Goal: Information Seeking & Learning: Learn about a topic

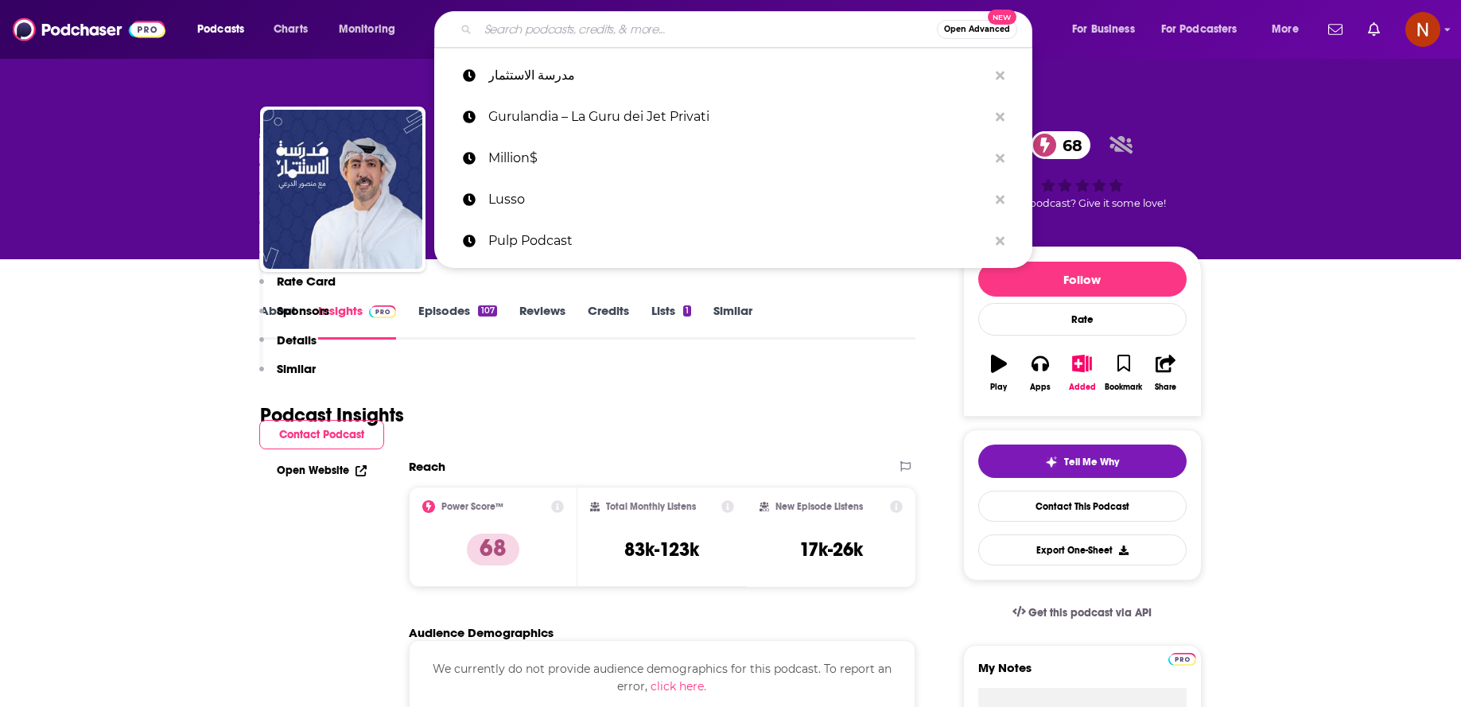
click at [560, 31] on input "Search podcasts, credits, & more..." at bounding box center [707, 29] width 459 height 25
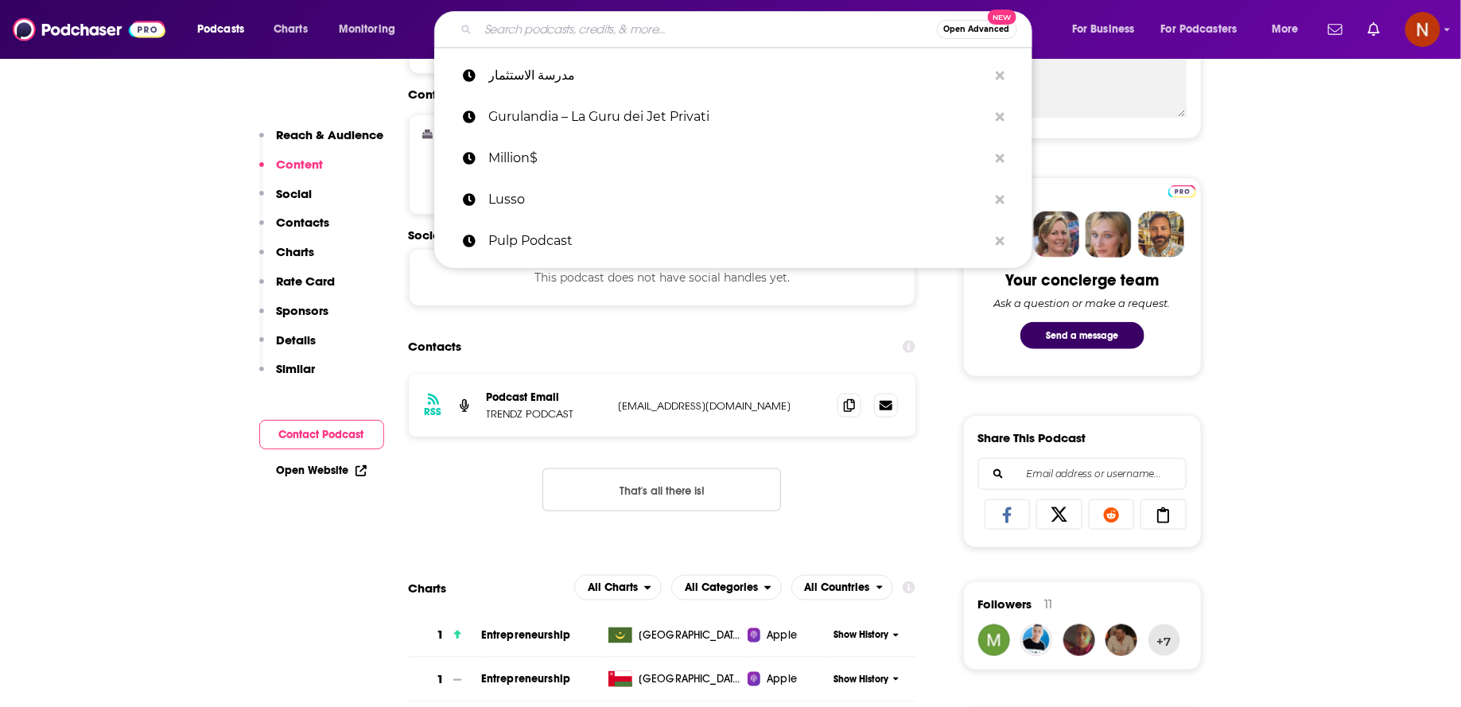
type input "مشوار"
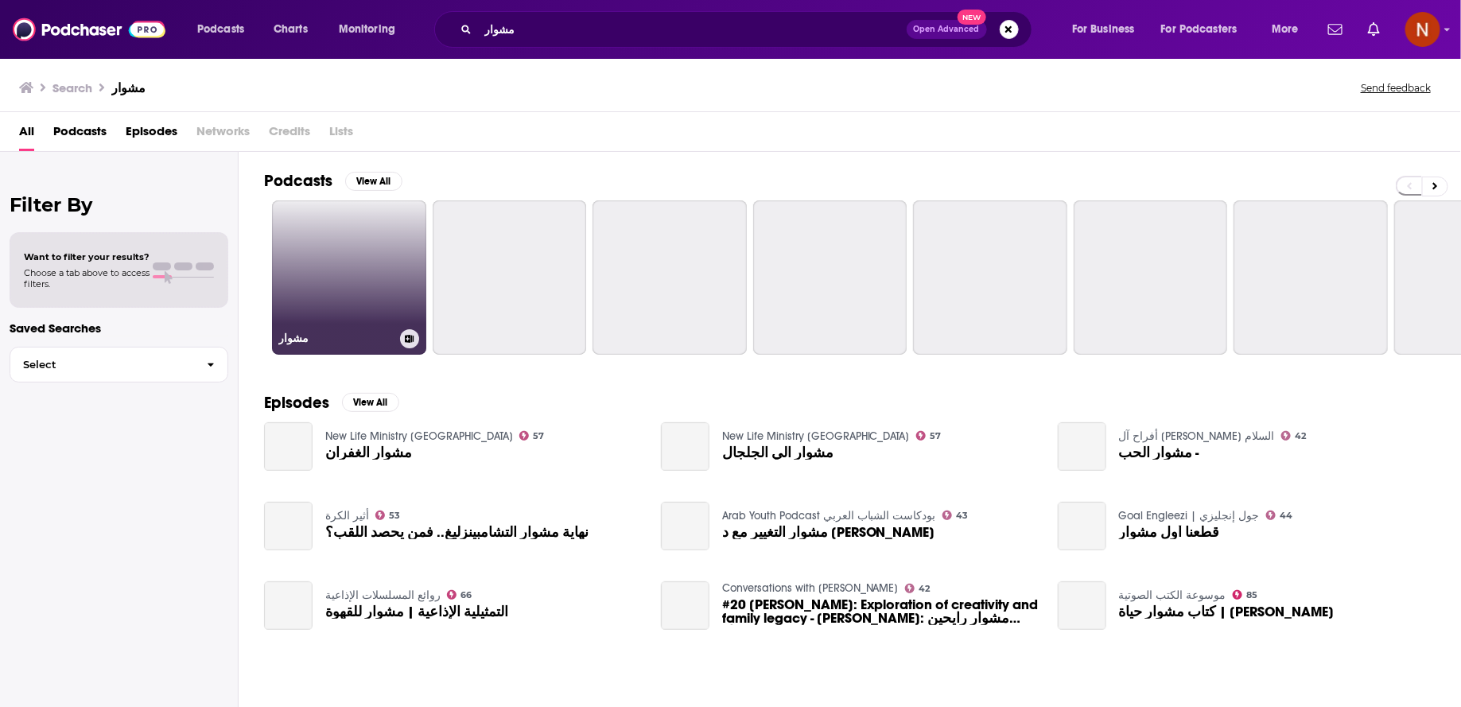
click at [371, 275] on link "مشوار" at bounding box center [349, 277] width 154 height 154
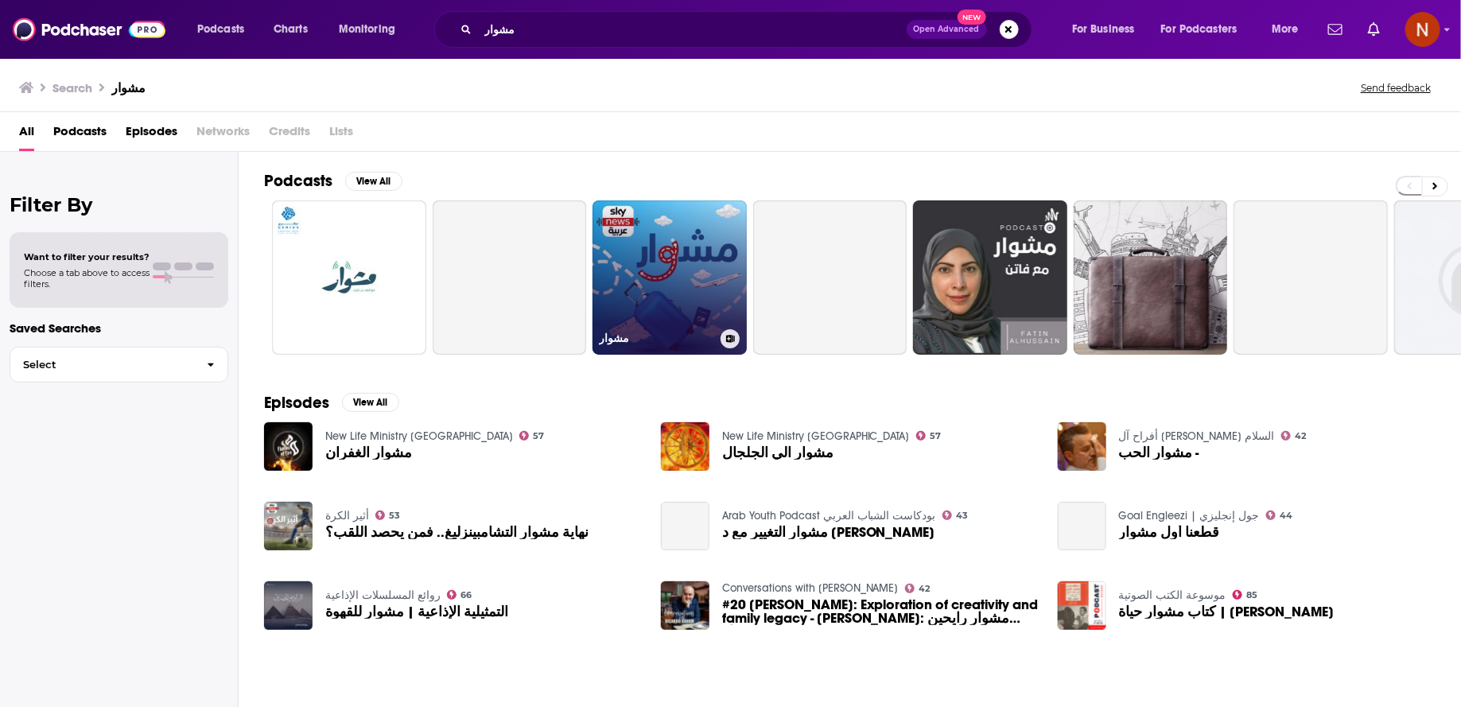
click at [632, 302] on link "مشوار" at bounding box center [670, 277] width 154 height 154
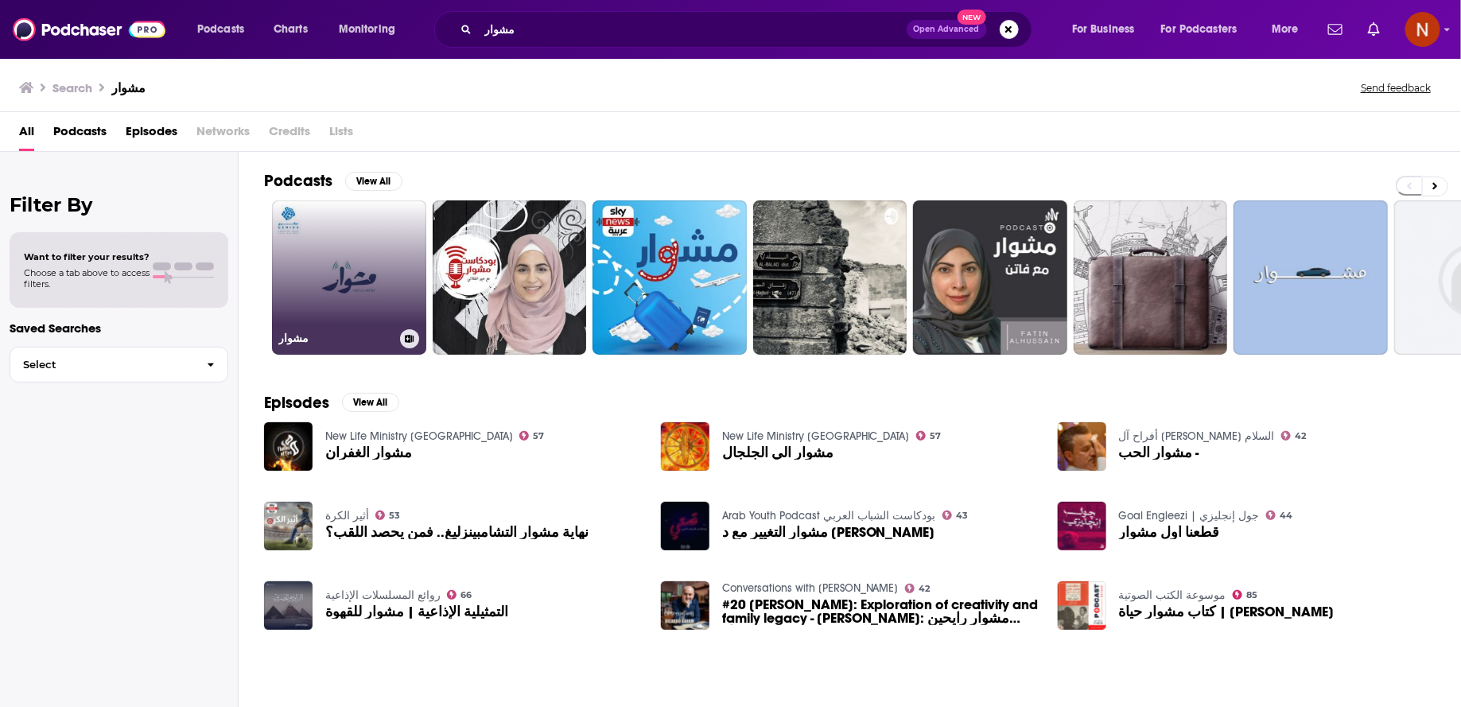
click at [362, 294] on link "مشوار" at bounding box center [349, 277] width 154 height 154
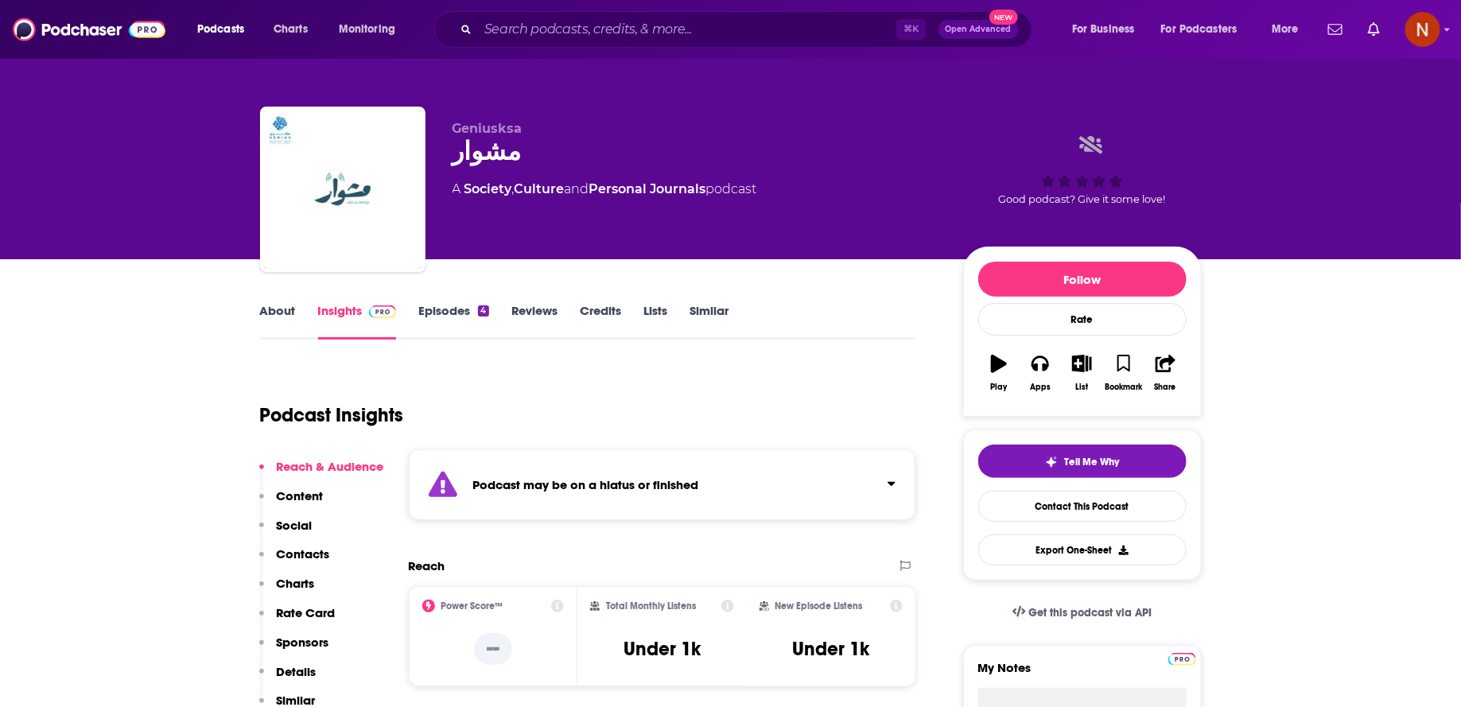
click at [228, 45] on div "Podcasts Charts Monitoring ⌘ K Open Advanced New For Business For Podcasters Mo…" at bounding box center [750, 29] width 1128 height 37
click at [242, 36] on span "Podcasts" at bounding box center [220, 29] width 47 height 22
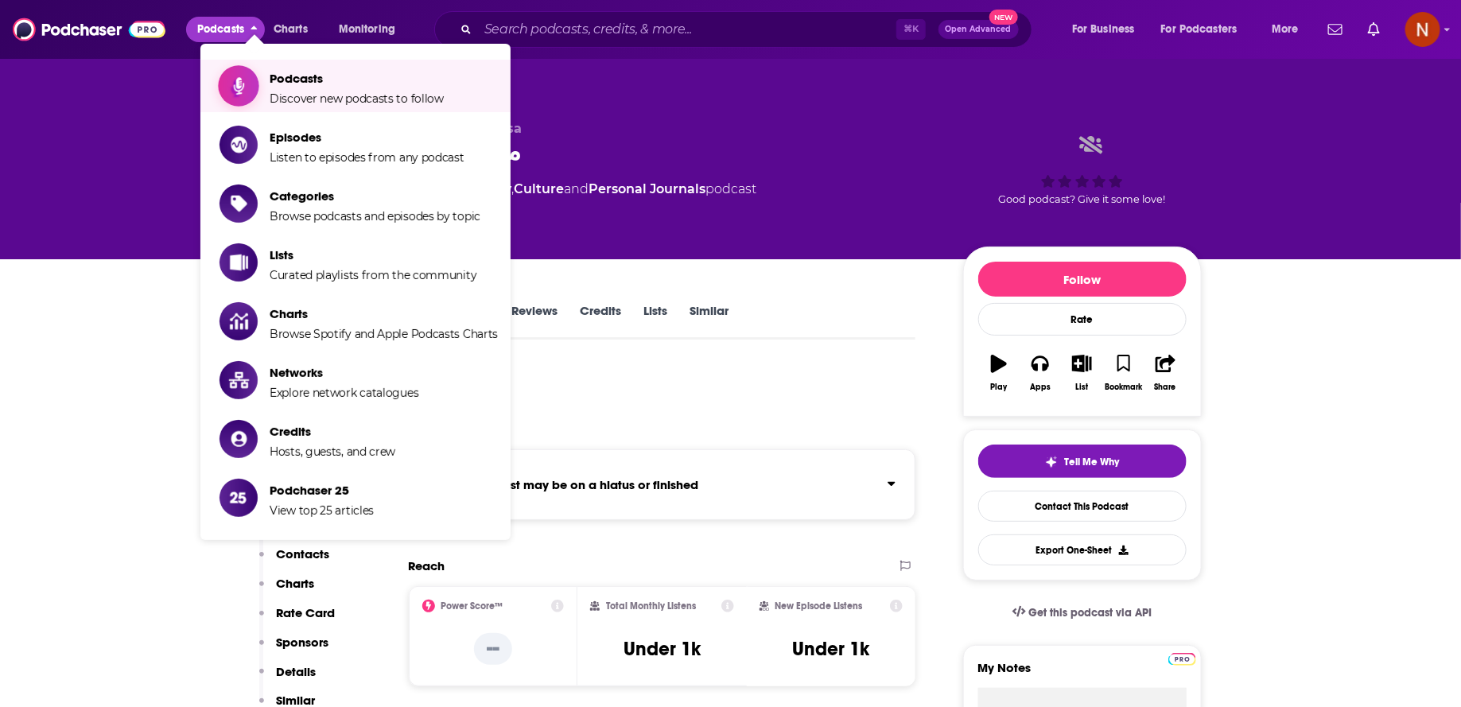
click at [274, 92] on span "Discover new podcasts to follow" at bounding box center [357, 98] width 174 height 14
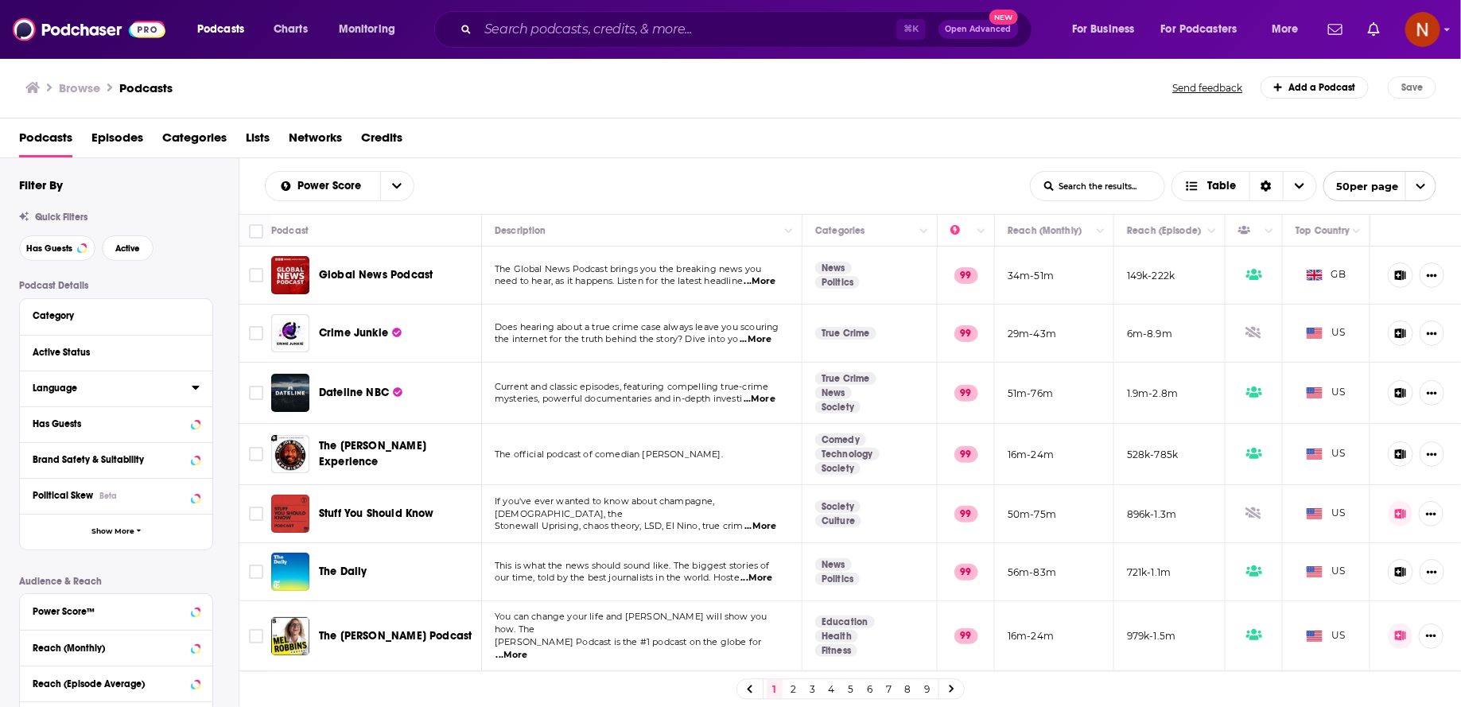
click at [189, 385] on button "Language" at bounding box center [112, 388] width 159 height 20
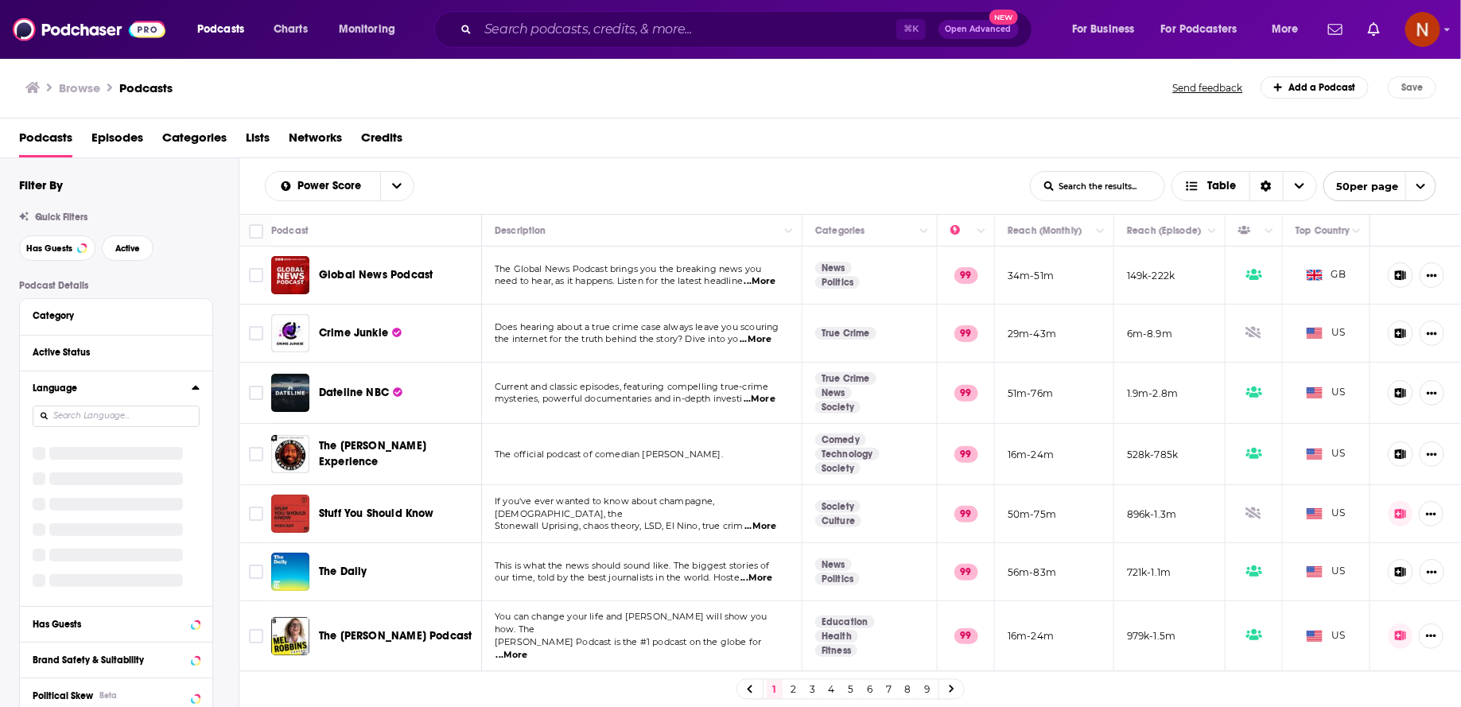
click at [197, 387] on icon at bounding box center [195, 388] width 7 height 4
click at [196, 386] on icon at bounding box center [195, 388] width 7 height 4
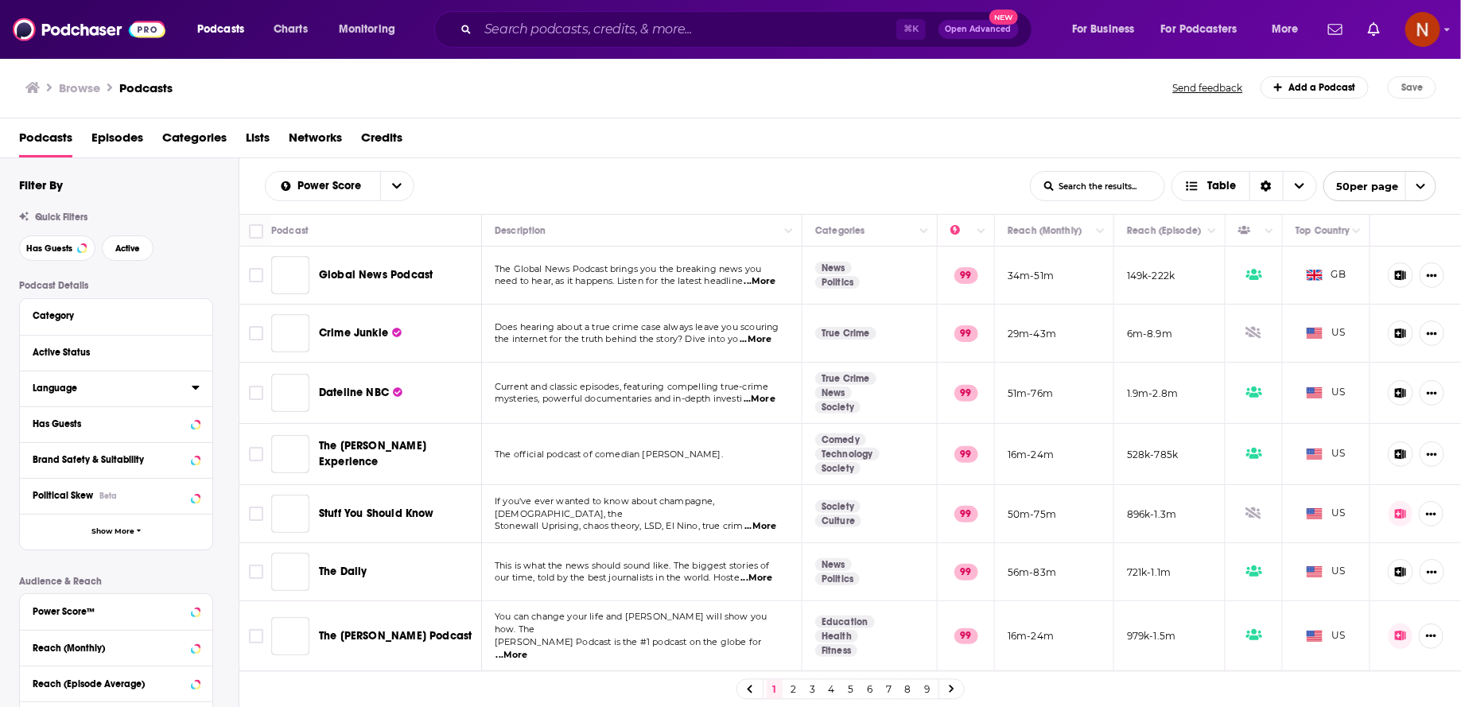
click at [196, 387] on icon at bounding box center [195, 388] width 7 height 4
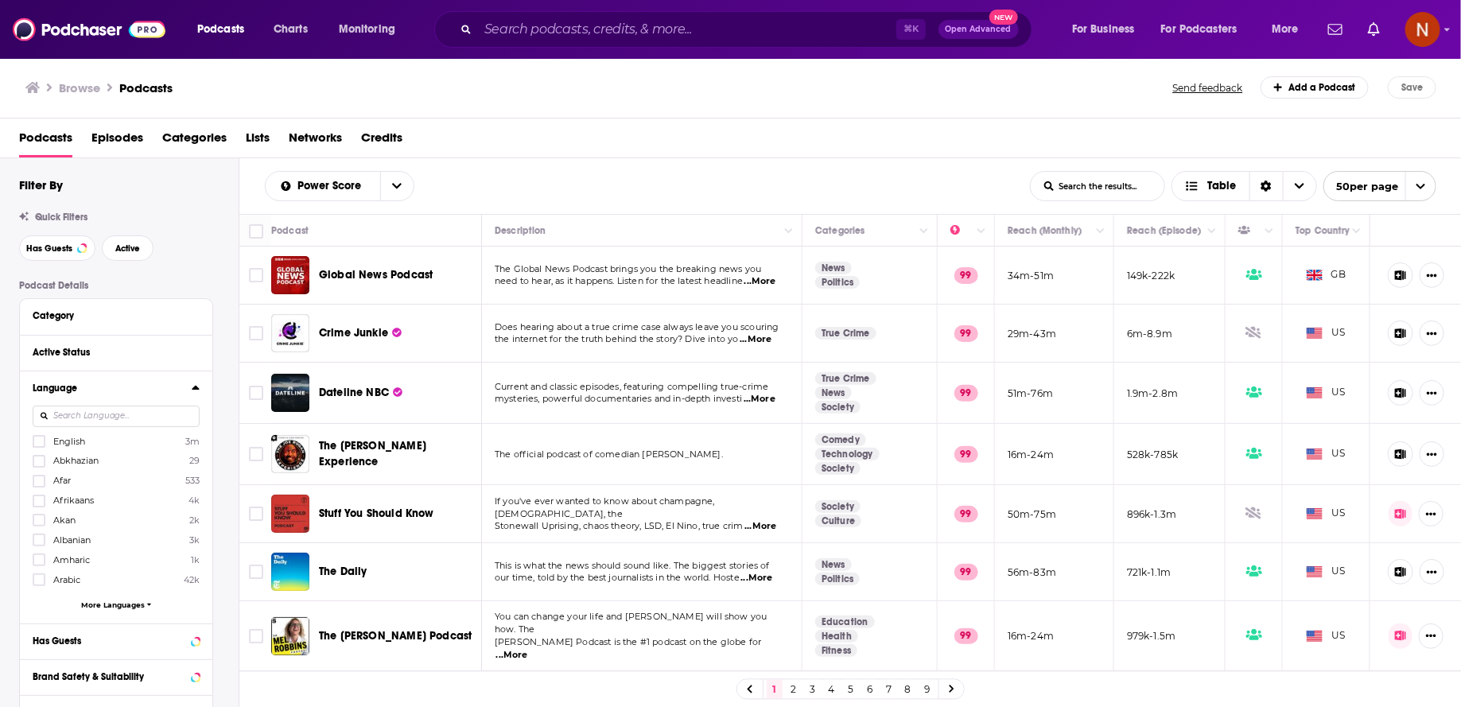
click at [157, 419] on input at bounding box center [116, 416] width 167 height 21
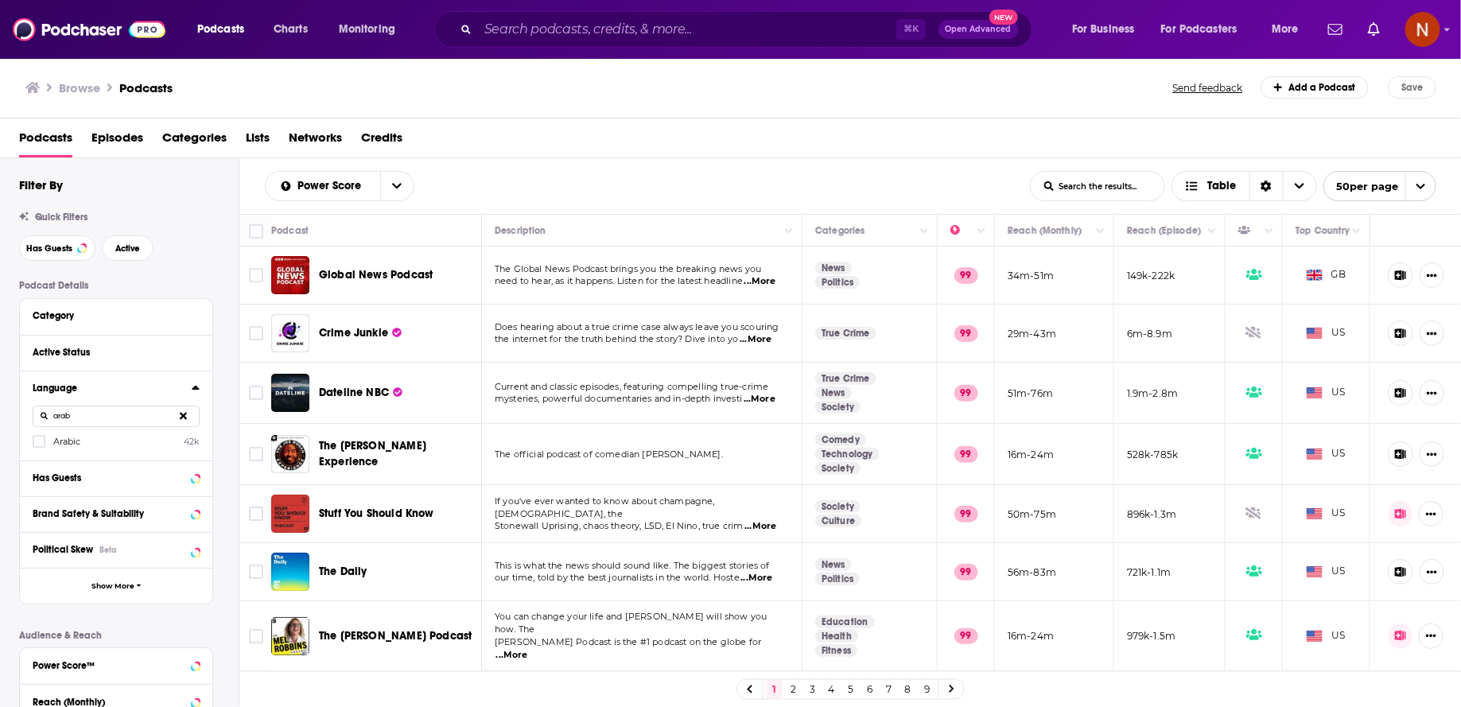
type input "arab"
click at [64, 445] on span "Arabic" at bounding box center [66, 441] width 27 height 11
click at [39, 446] on input "multiSelectOption-ar-0" at bounding box center [39, 446] width 0 height 0
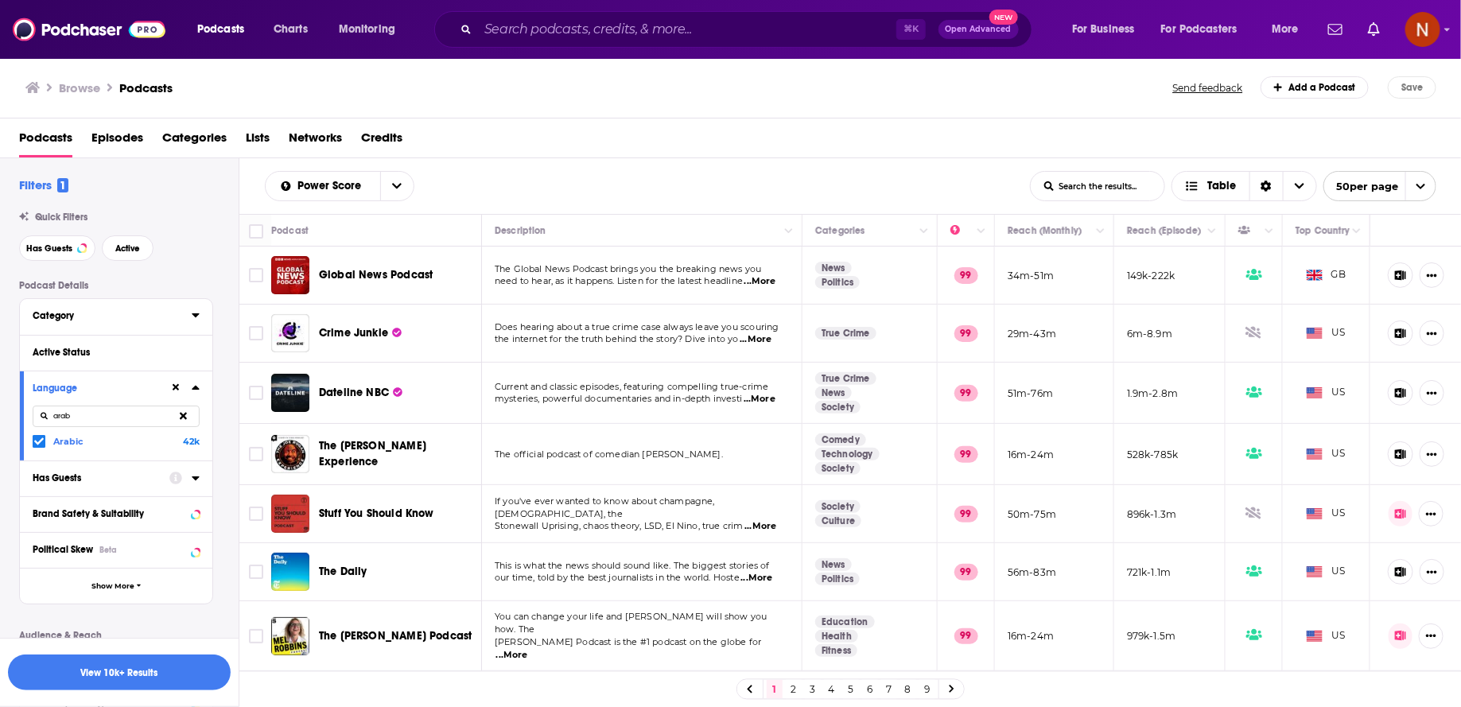
click at [193, 313] on icon at bounding box center [195, 315] width 7 height 4
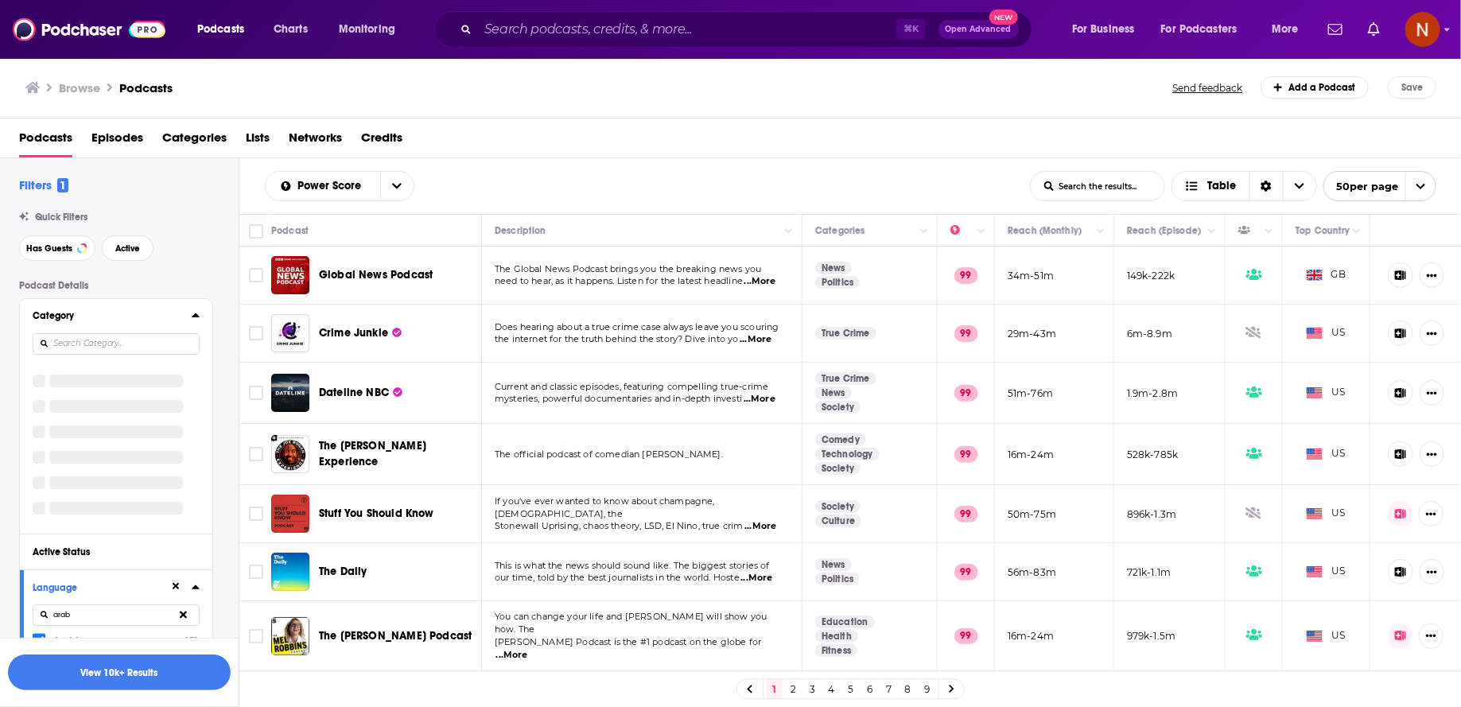
click at [140, 340] on input at bounding box center [116, 343] width 167 height 21
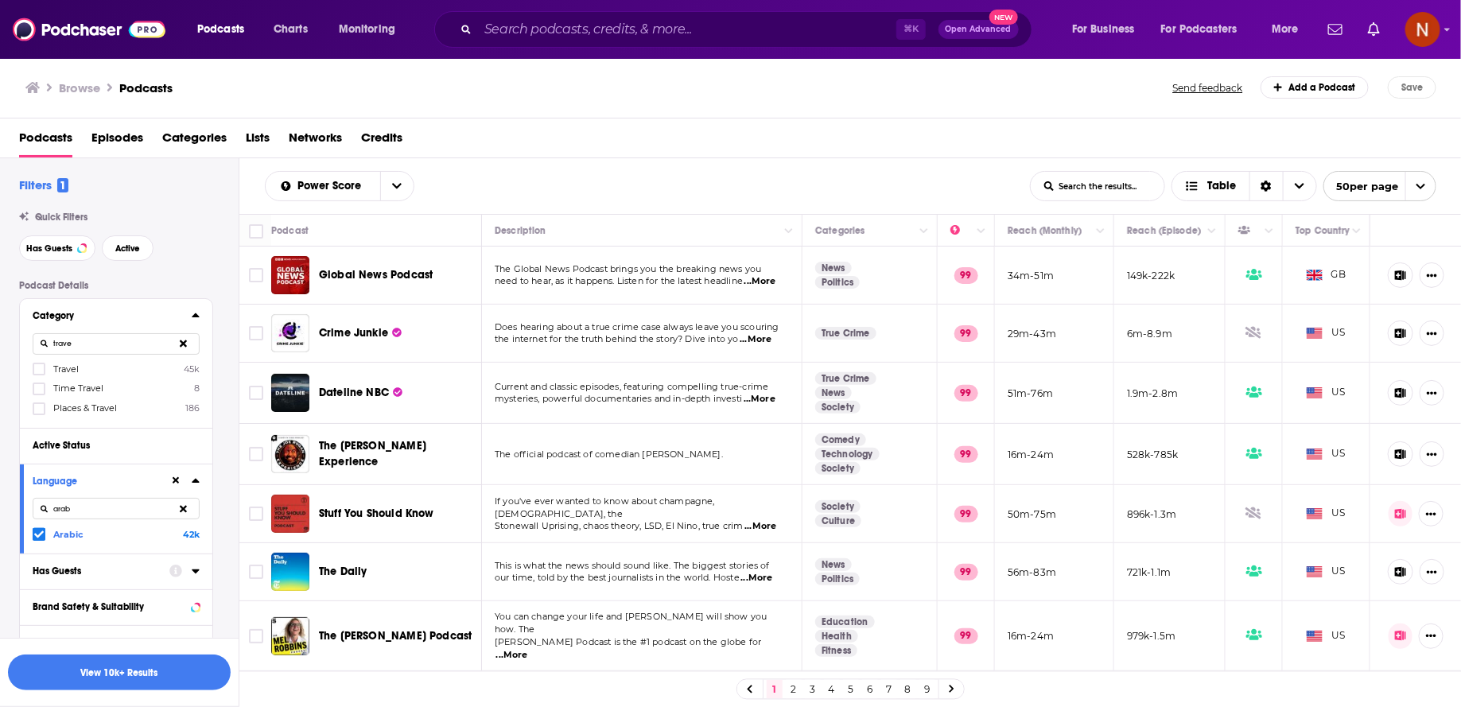
type input "trave"
click at [62, 369] on span "Travel" at bounding box center [65, 369] width 25 height 11
click at [39, 374] on input "multiSelectOption-travel-0" at bounding box center [39, 374] width 0 height 0
click at [60, 411] on span "Places & Travel" at bounding box center [85, 408] width 64 height 11
click at [39, 414] on input "multiSelectOption-places-travel-2" at bounding box center [39, 414] width 0 height 0
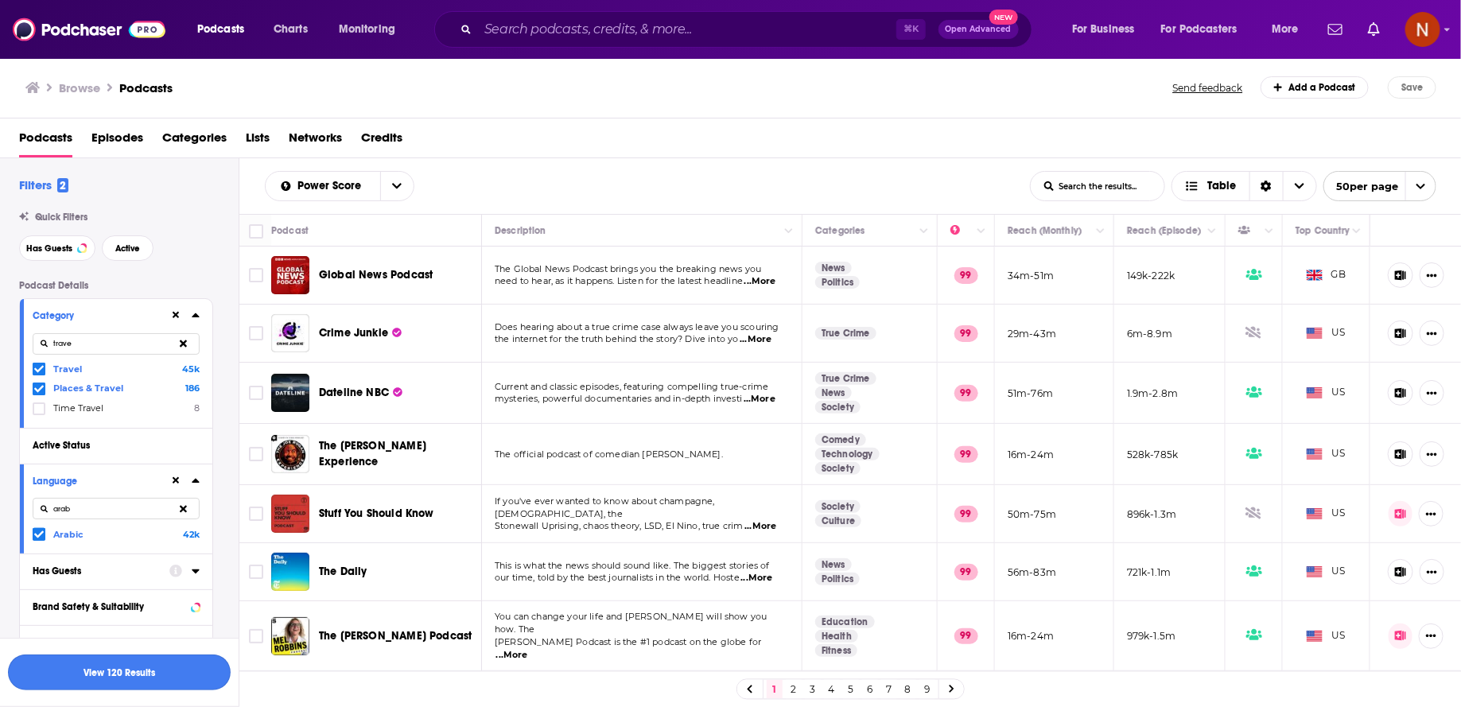
click at [162, 673] on button "View 120 Results" at bounding box center [119, 673] width 223 height 36
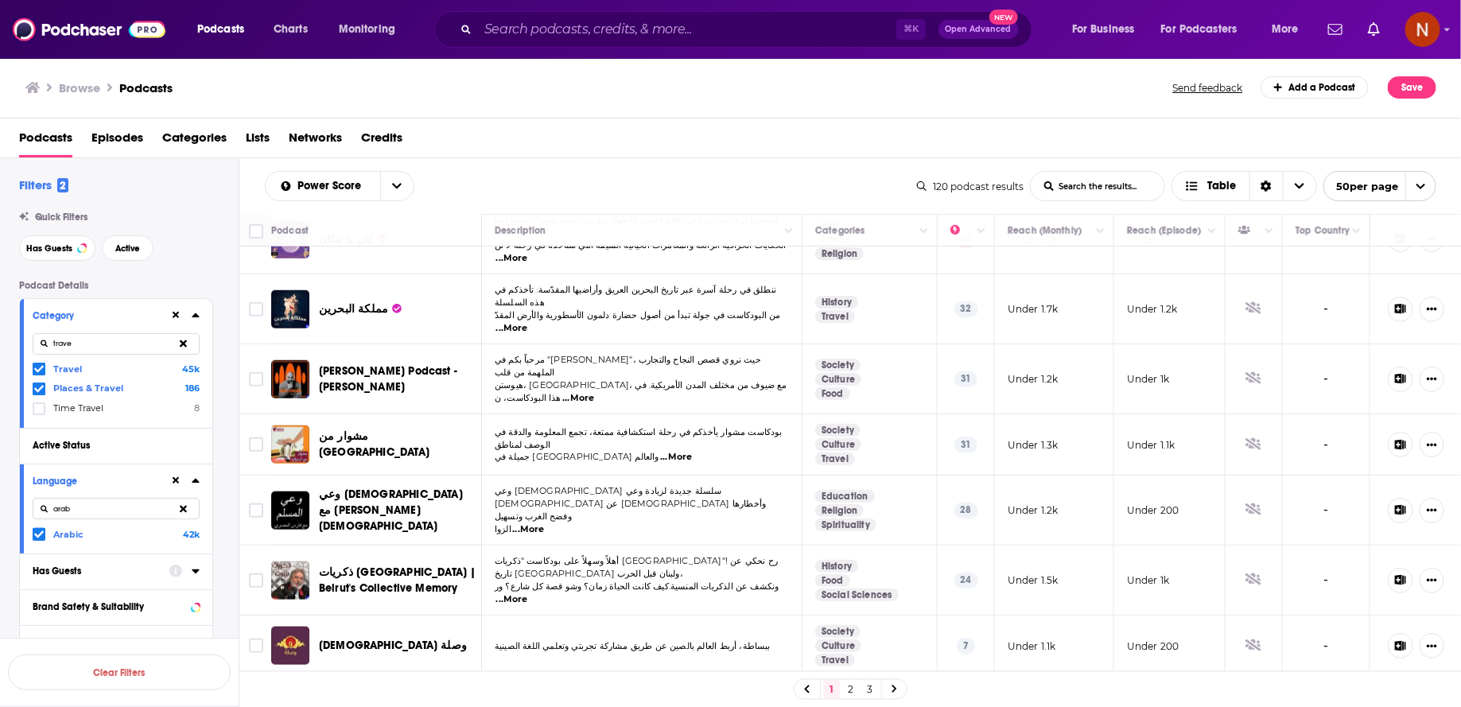
scroll to position [725, 0]
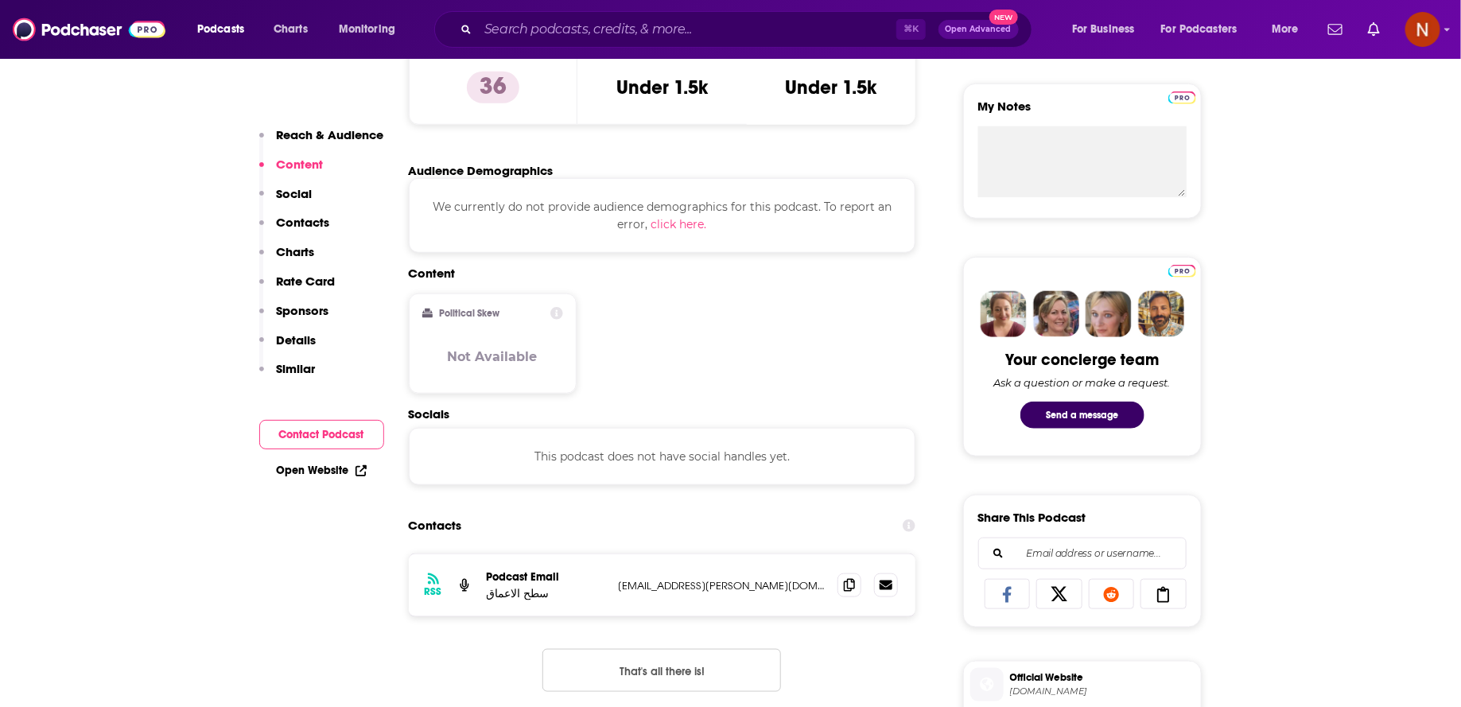
scroll to position [892, 0]
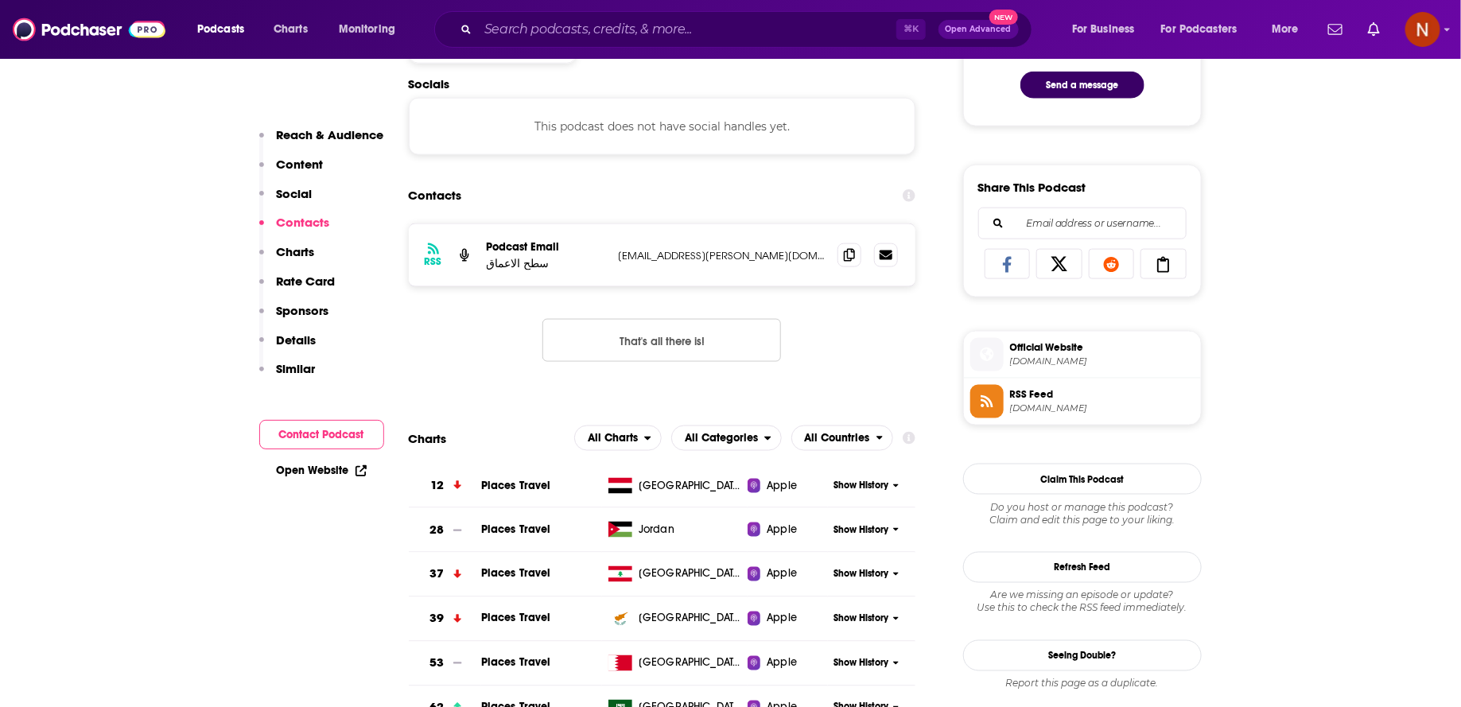
click at [1030, 410] on link "RSS Feed [DOMAIN_NAME]" at bounding box center [1083, 401] width 224 height 33
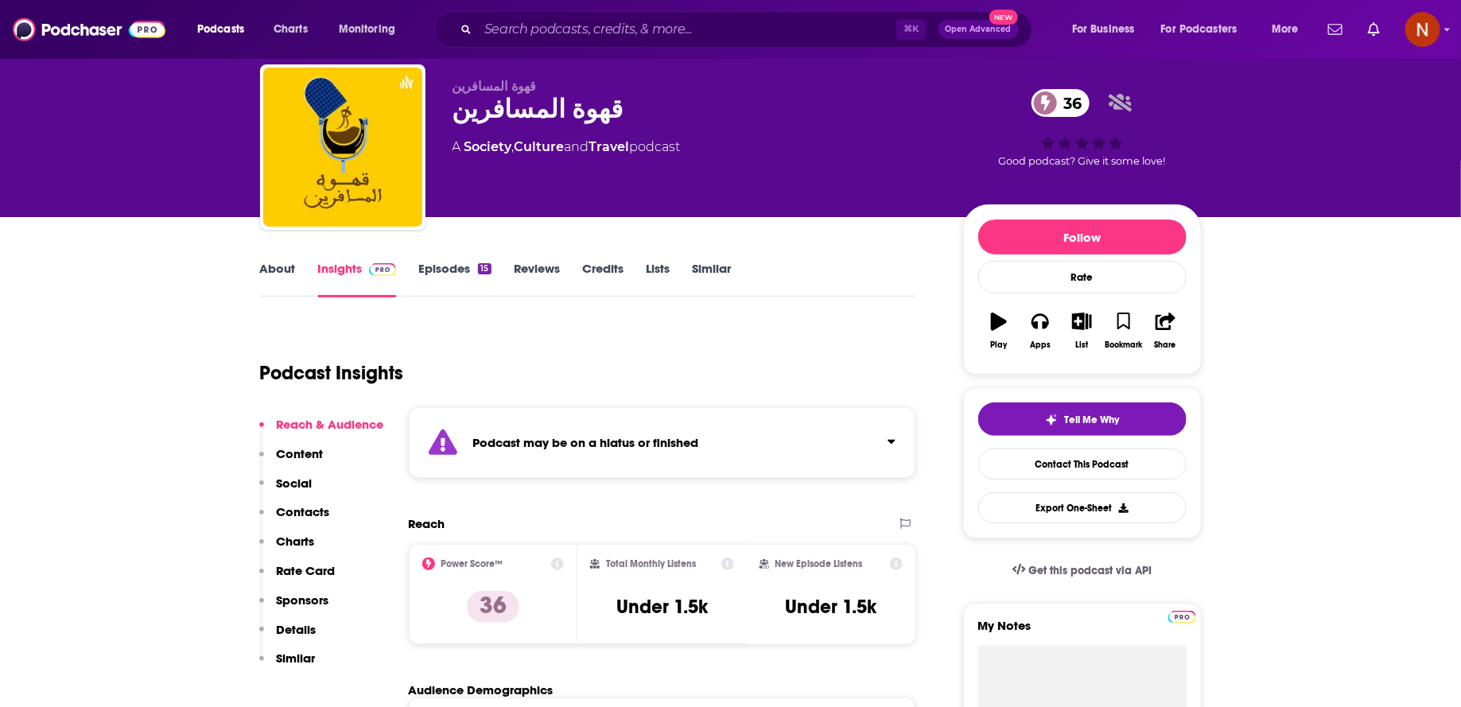
scroll to position [34, 0]
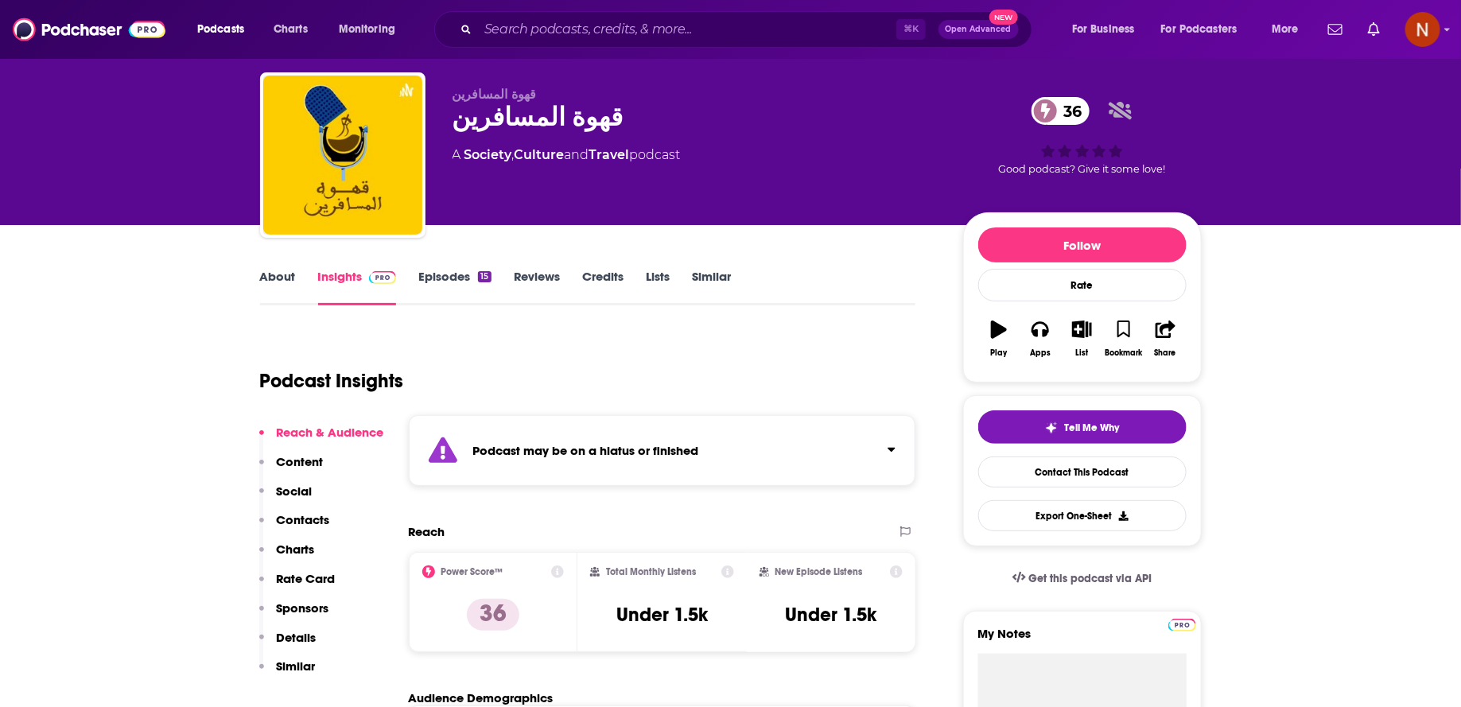
click at [624, 436] on div "Podcast may be on a hiatus or finished" at bounding box center [663, 450] width 508 height 71
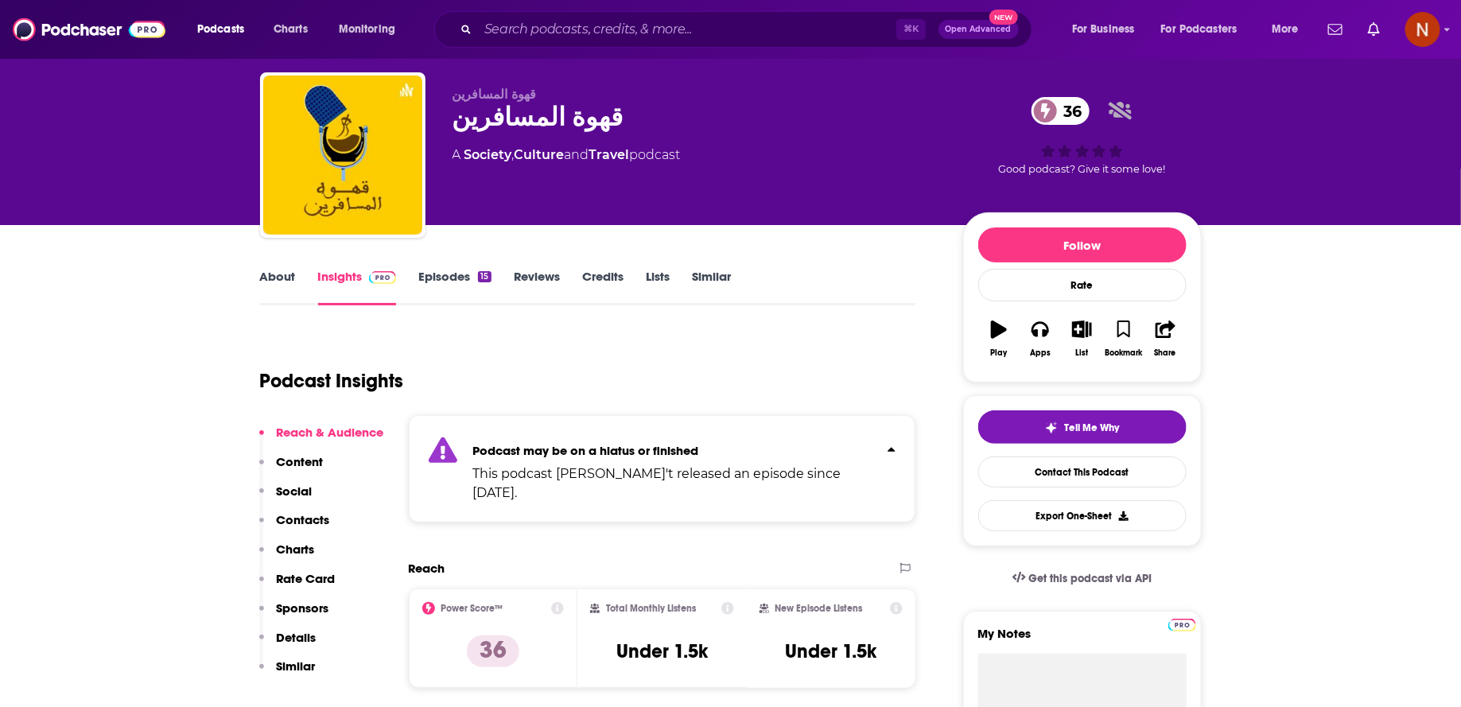
click at [631, 379] on div "Podcast Insights" at bounding box center [582, 371] width 644 height 81
click at [588, 32] on input "Search podcasts, credits, & more..." at bounding box center [687, 29] width 418 height 25
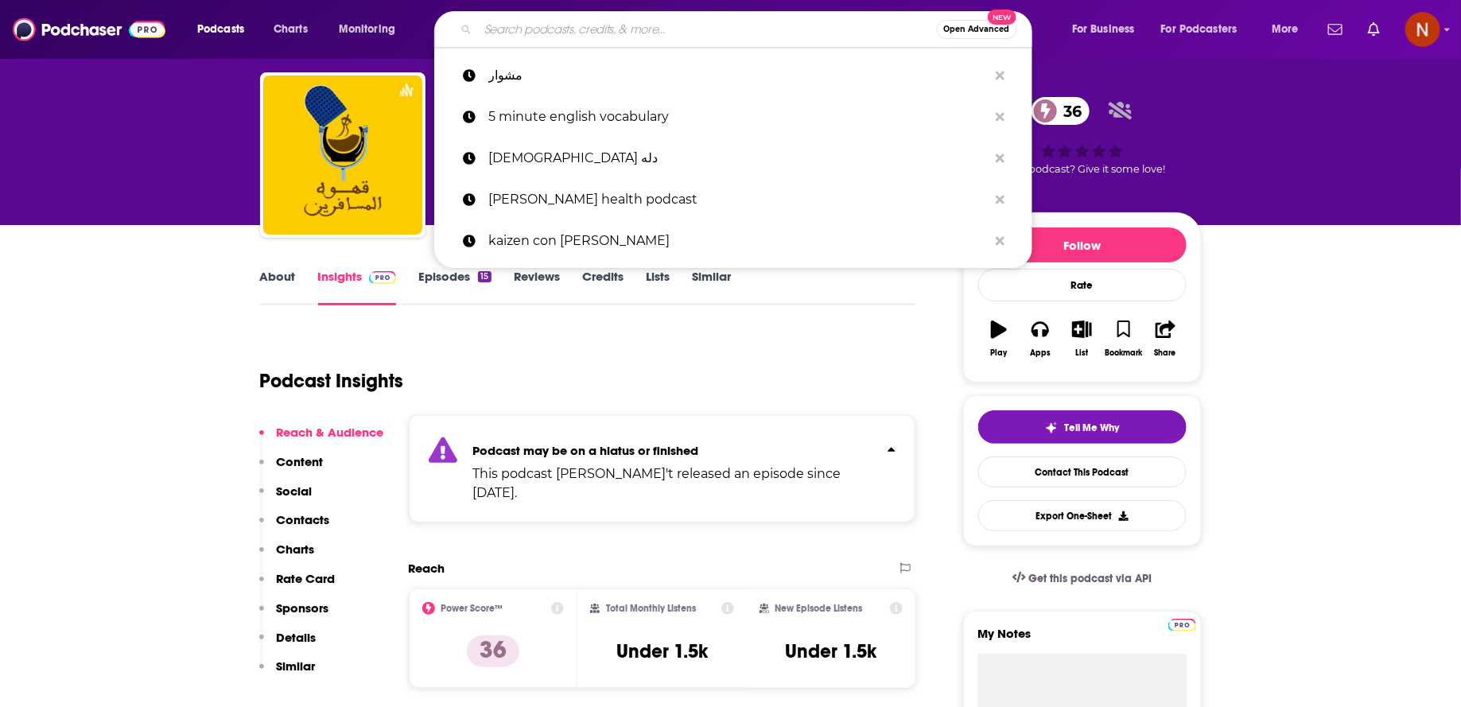
paste input "المال الحلال"
type input "المال الحلال"
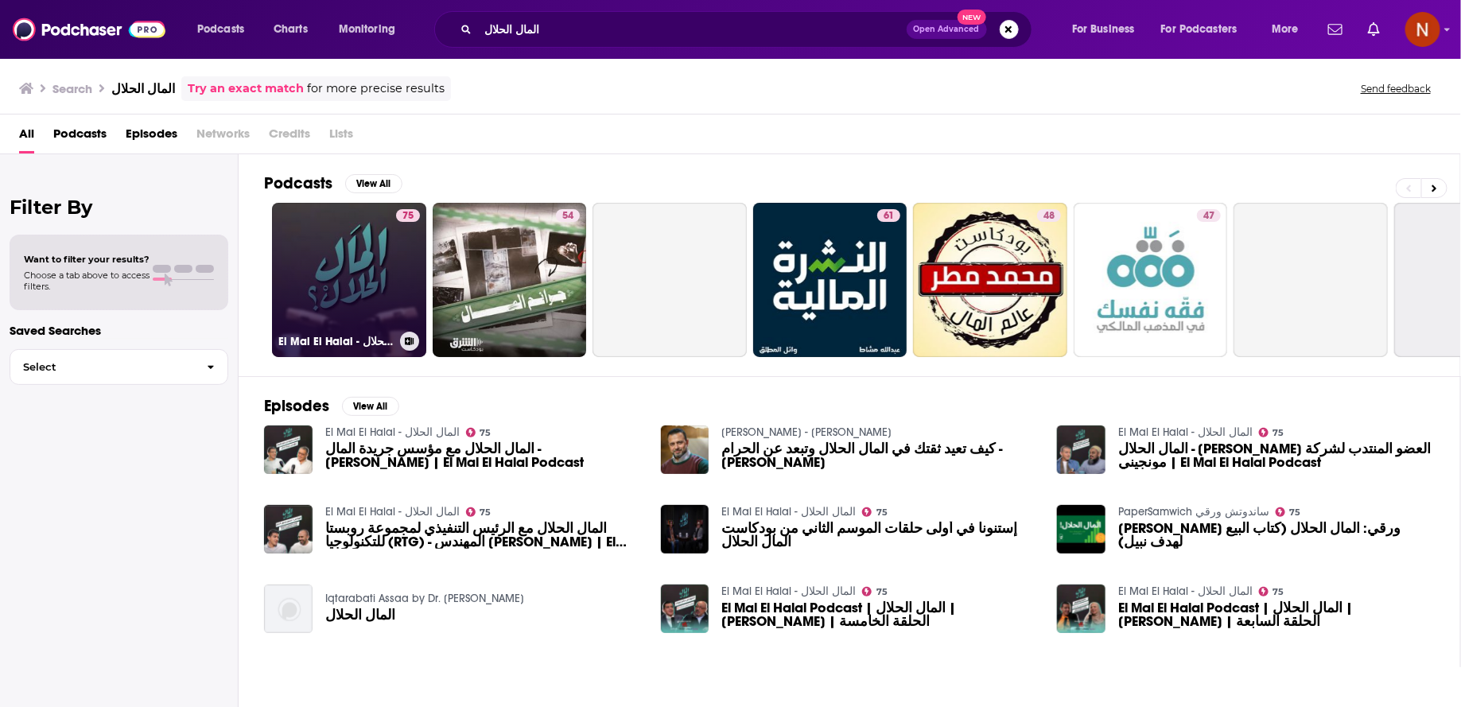
click at [348, 294] on link "75 El Mal El Halal - المال الحلال" at bounding box center [349, 280] width 154 height 154
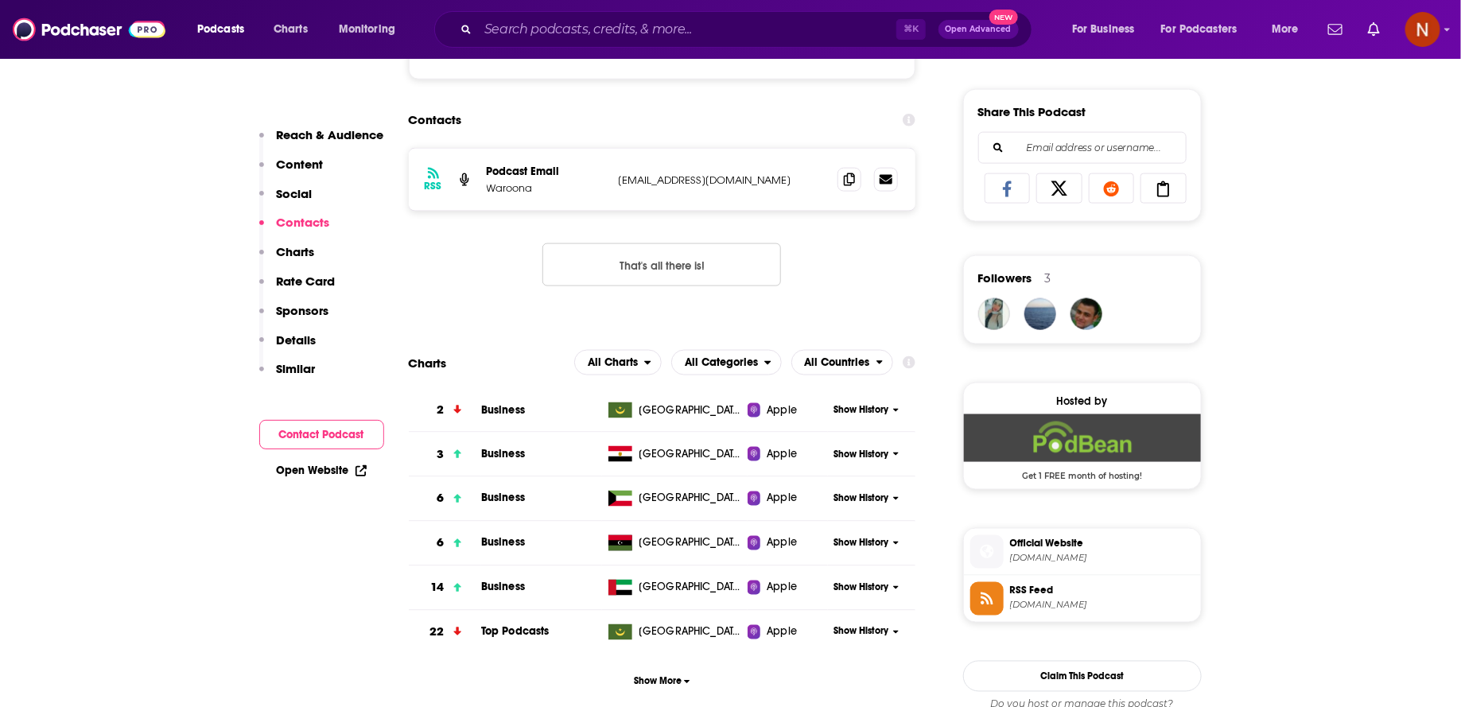
scroll to position [968, 0]
click at [1020, 603] on span "RSS Feed [DOMAIN_NAME]" at bounding box center [1099, 598] width 191 height 32
